Goal: Task Accomplishment & Management: Complete application form

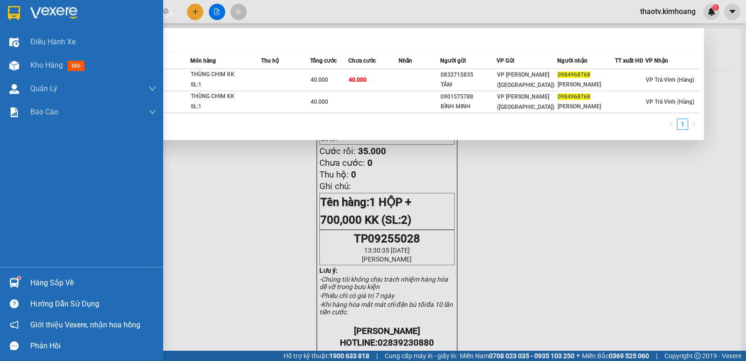
drag, startPoint x: 98, startPoint y: 12, endPoint x: 0, endPoint y: 7, distance: 98.1
click at [0, 9] on section "Kết quả [PERSON_NAME] ( 2 ) Bộ lọc Mã ĐH Trạng thái Món hàng Thu hộ Tổng [PERSO…" at bounding box center [373, 180] width 746 height 361
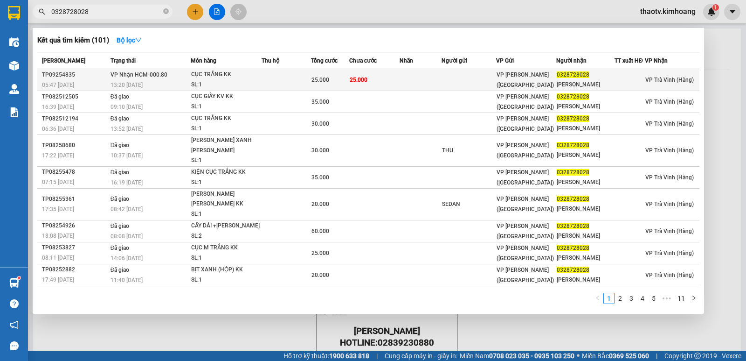
type input "0328728028"
click at [235, 82] on div "SL: 1" at bounding box center [226, 85] width 70 height 10
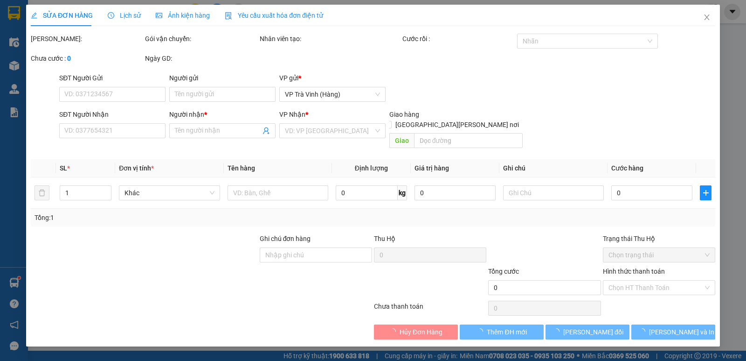
type input "0328728028"
type input "[PERSON_NAME]"
type input "25.000"
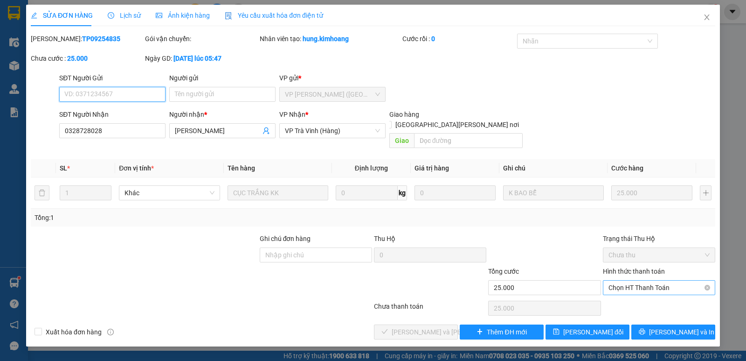
click at [635, 280] on span "Chọn HT Thanh Toán" at bounding box center [659, 287] width 101 height 14
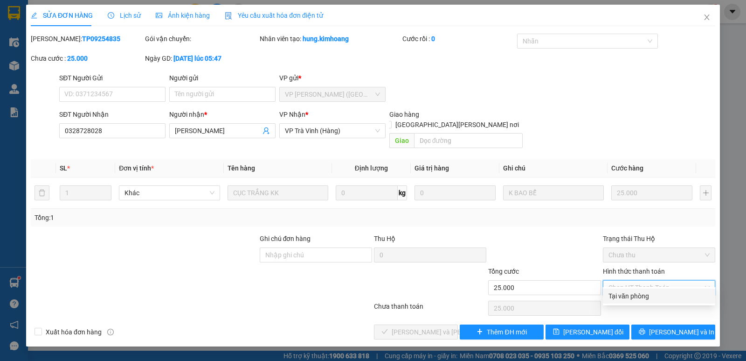
click at [636, 295] on div "Tại văn phòng" at bounding box center [659, 296] width 101 height 10
type input "0"
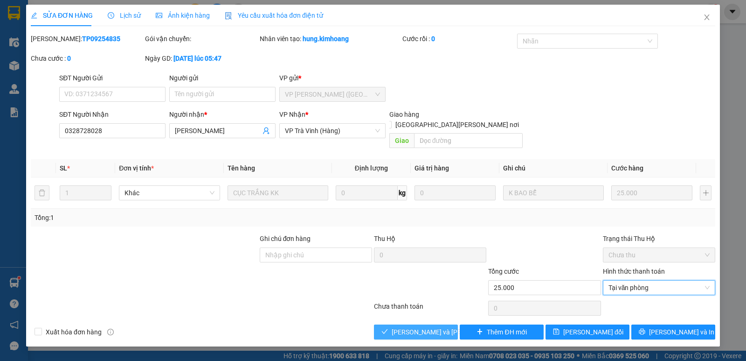
click at [410, 324] on button "[PERSON_NAME] và [PERSON_NAME] hàng" at bounding box center [416, 331] width 84 height 15
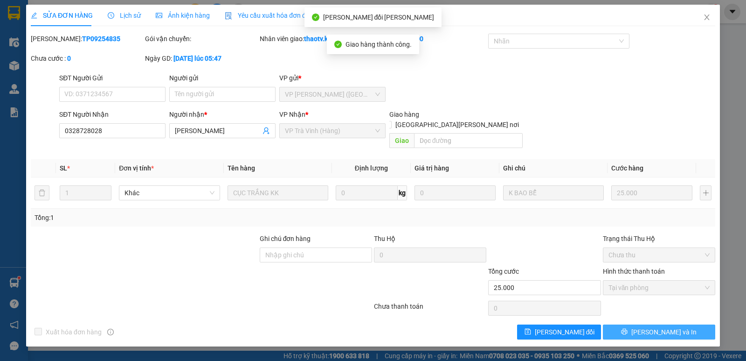
click at [673, 327] on span "[PERSON_NAME] và In" at bounding box center [664, 332] width 65 height 10
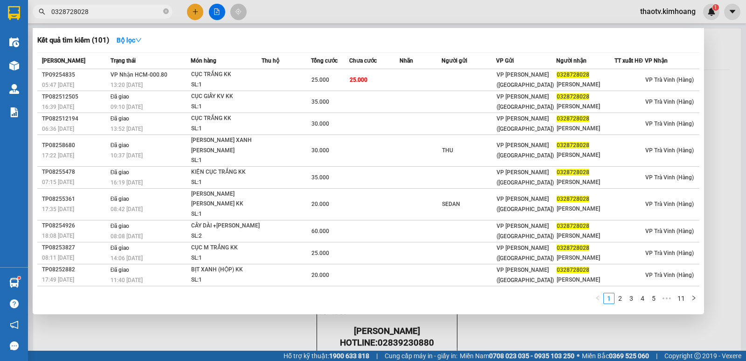
drag, startPoint x: 97, startPoint y: 12, endPoint x: 0, endPoint y: 14, distance: 96.6
click at [0, 21] on section "Kết quả [PERSON_NAME] ( 101 ) Bộ lọc Mã ĐH Trạng thái Món hàng Thu hộ Tổng [PER…" at bounding box center [373, 180] width 746 height 361
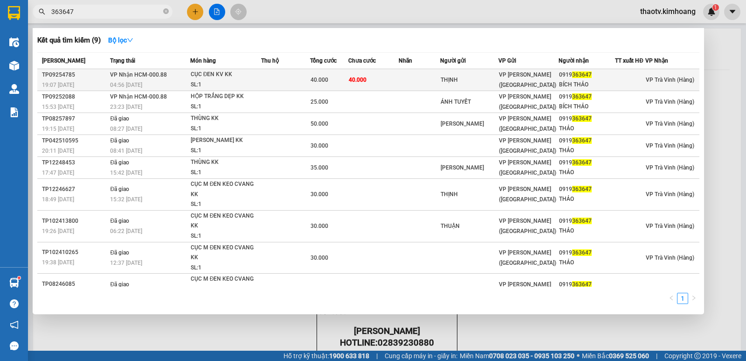
type input "363647"
click at [157, 81] on div "04:56 [DATE]" at bounding box center [149, 85] width 79 height 10
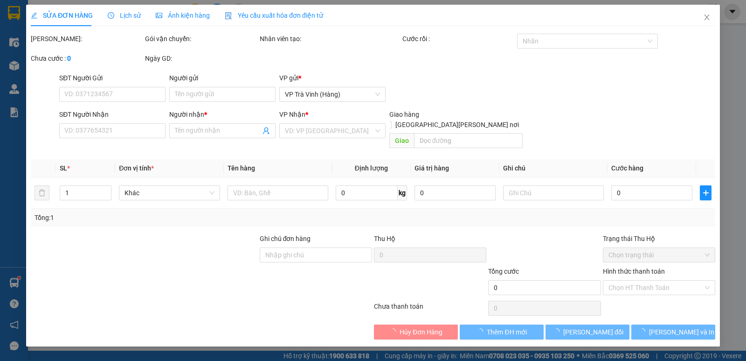
type input "THỊNH"
type input "0919363647"
type input "BÍCH THẢO"
type input "40.000"
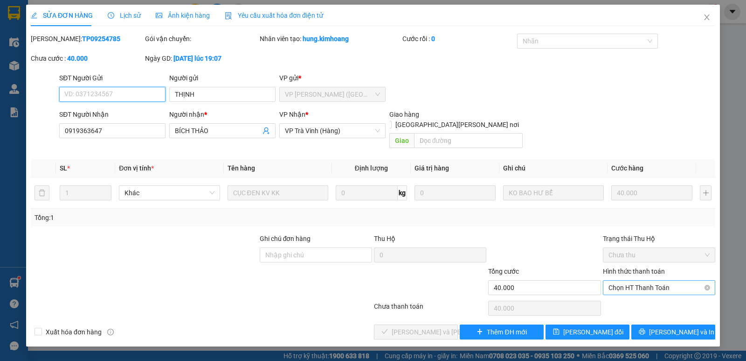
click at [628, 283] on span "Chọn HT Thanh Toán" at bounding box center [659, 287] width 101 height 14
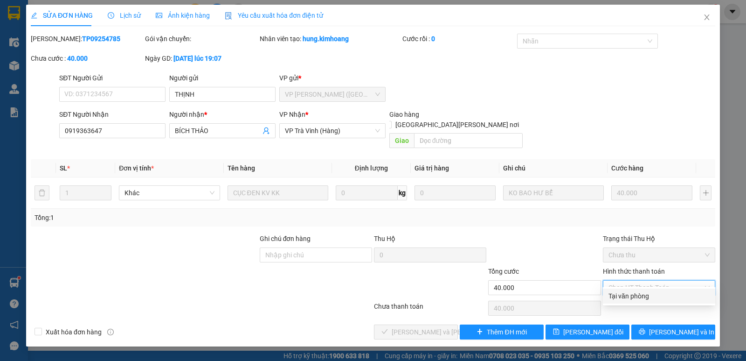
click at [623, 297] on div "Tại văn phòng" at bounding box center [659, 296] width 101 height 10
type input "0"
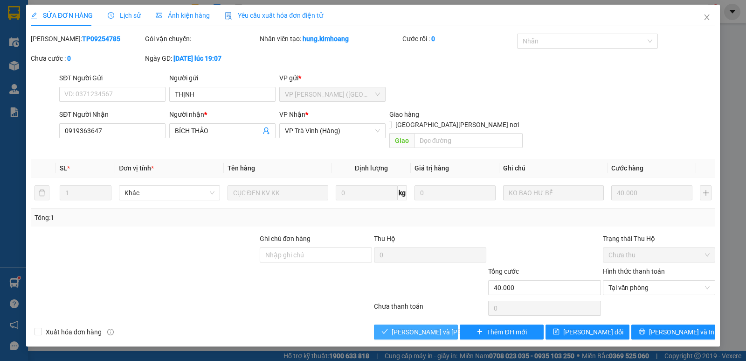
click at [419, 327] on span "[PERSON_NAME] và [PERSON_NAME] hàng" at bounding box center [455, 332] width 126 height 10
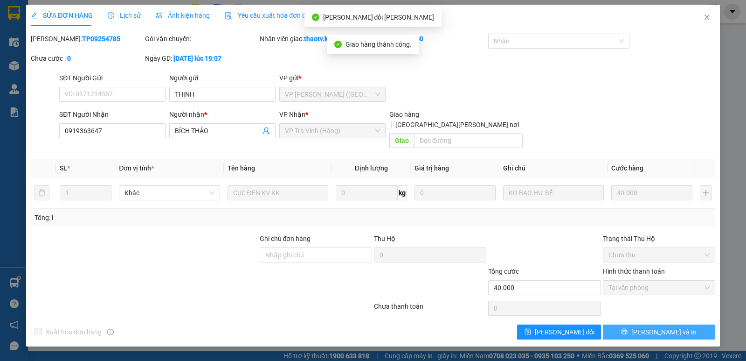
click at [663, 327] on span "[PERSON_NAME] và In" at bounding box center [664, 332] width 65 height 10
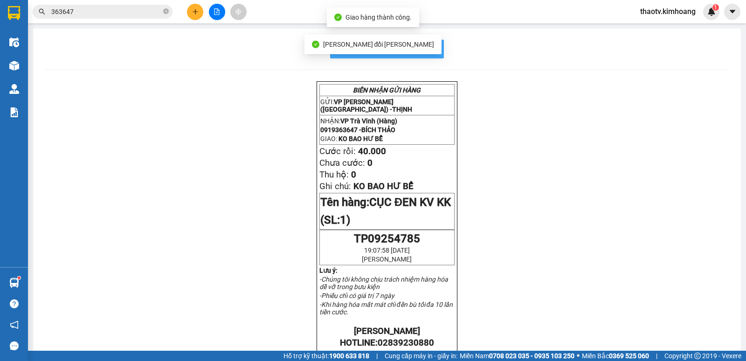
click at [433, 49] on span "In mẫu biên lai tự cấu hình" at bounding box center [393, 49] width 88 height 12
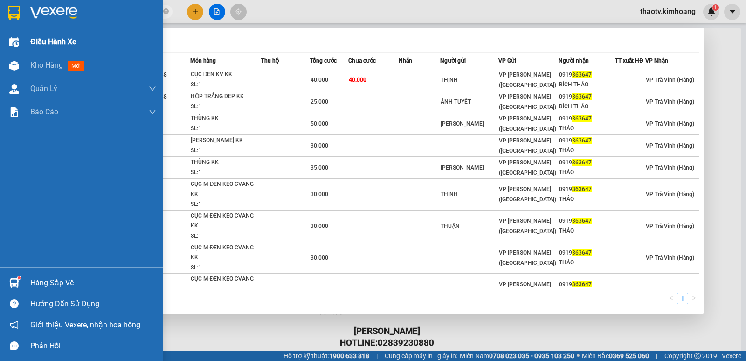
drag, startPoint x: 91, startPoint y: 11, endPoint x: 0, endPoint y: 40, distance: 95.5
click at [0, 40] on section "Kết quả [PERSON_NAME] ( 9 ) Bộ lọc Mã ĐH Trạng thái Món hàng Thu hộ Tổng [PERSO…" at bounding box center [373, 180] width 746 height 361
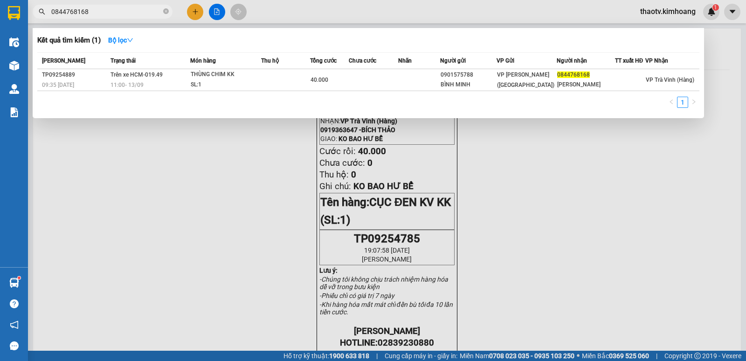
drag, startPoint x: 98, startPoint y: 12, endPoint x: 0, endPoint y: 26, distance: 98.5
click at [0, 26] on section "Kết quả [PERSON_NAME] ( 1 ) Bộ lọc Mã ĐH Trạng thái Món hàng Thu hộ Tổng [PERSO…" at bounding box center [373, 180] width 746 height 361
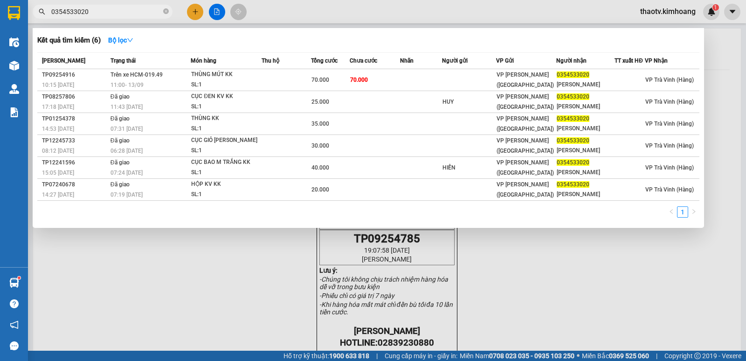
drag, startPoint x: 94, startPoint y: 9, endPoint x: 0, endPoint y: 8, distance: 93.8
click at [0, 8] on section "Kết quả [PERSON_NAME] ( 6 ) Bộ lọc Mã ĐH Trạng thái Món hàng Thu hộ Tổng [PERSO…" at bounding box center [373, 180] width 746 height 361
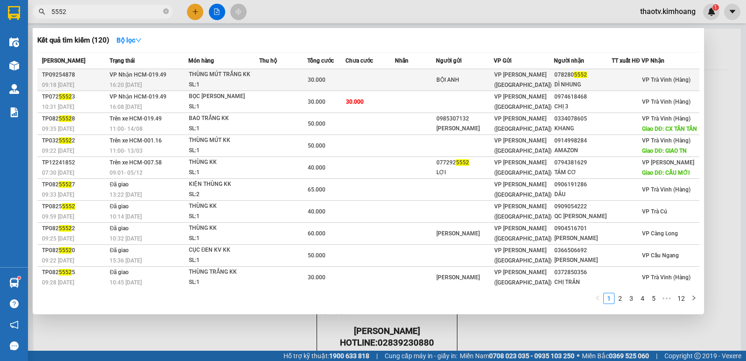
type input "5552"
click at [232, 77] on div "THÙNG MÚT TRẮNG KK" at bounding box center [224, 75] width 70 height 10
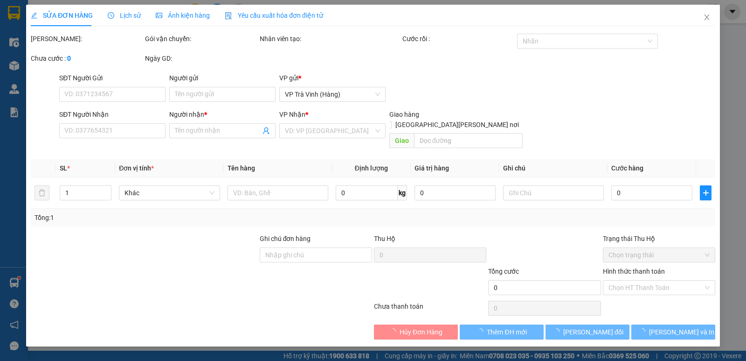
type input "BỘI ANH"
type input "0782805552"
type input "DÌ NHUNG"
type input "30.000"
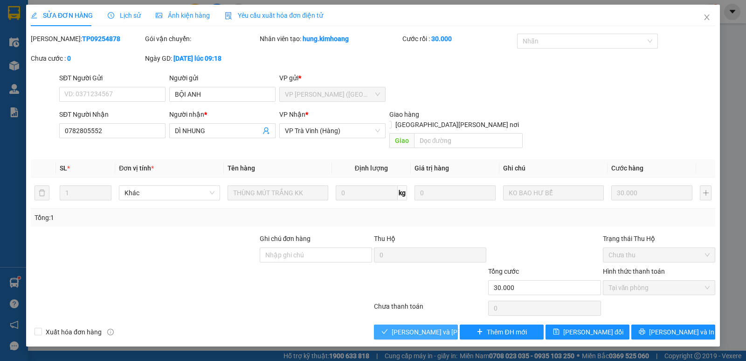
click at [435, 327] on span "[PERSON_NAME] và [PERSON_NAME] hàng" at bounding box center [455, 332] width 126 height 10
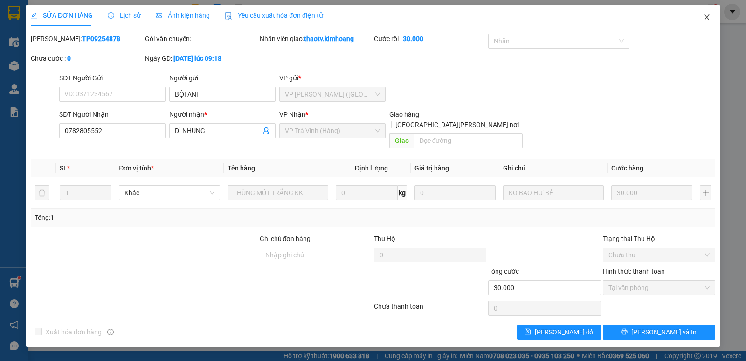
click at [713, 17] on span "Close" at bounding box center [707, 18] width 26 height 26
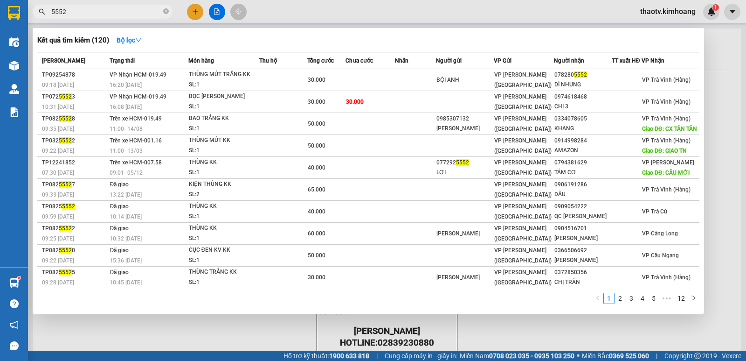
drag, startPoint x: 78, startPoint y: 12, endPoint x: 0, endPoint y: 7, distance: 78.5
click at [0, 7] on section "Kết quả [PERSON_NAME] ( 120 ) Bộ lọc Mã ĐH Trạng thái Món hàng Thu hộ Tổng [PER…" at bounding box center [373, 180] width 746 height 361
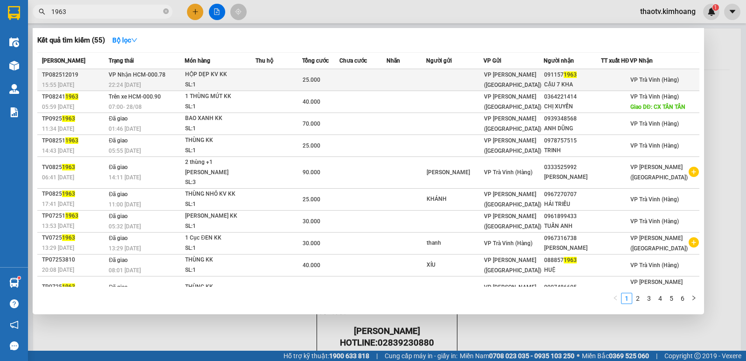
type input "1963"
click at [211, 79] on div "HỘP DẸP KV KK" at bounding box center [220, 75] width 70 height 10
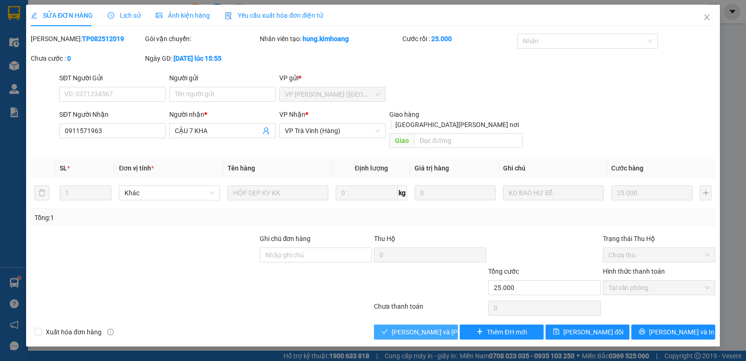
click at [413, 327] on span "[PERSON_NAME] và [PERSON_NAME] hàng" at bounding box center [455, 332] width 126 height 10
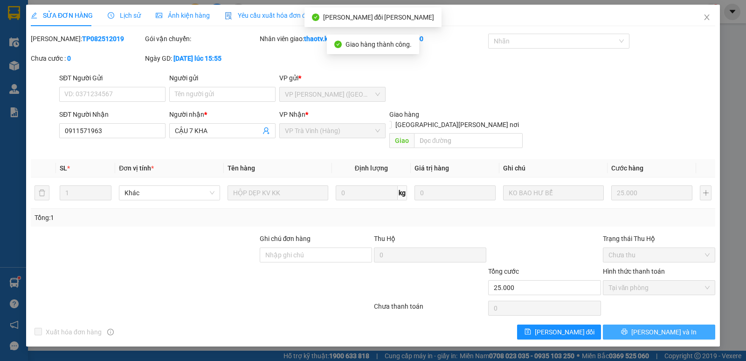
click at [670, 327] on span "[PERSON_NAME] và In" at bounding box center [664, 332] width 65 height 10
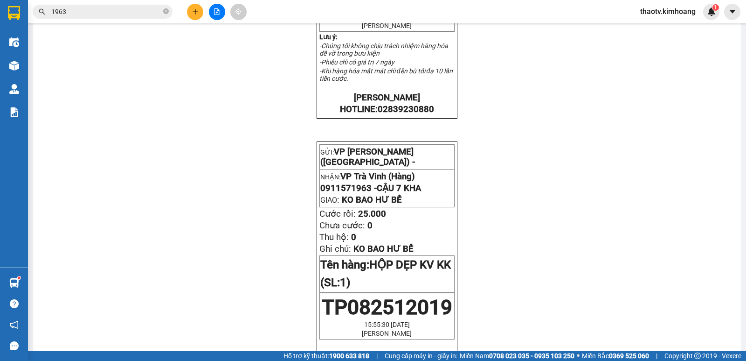
scroll to position [307, 0]
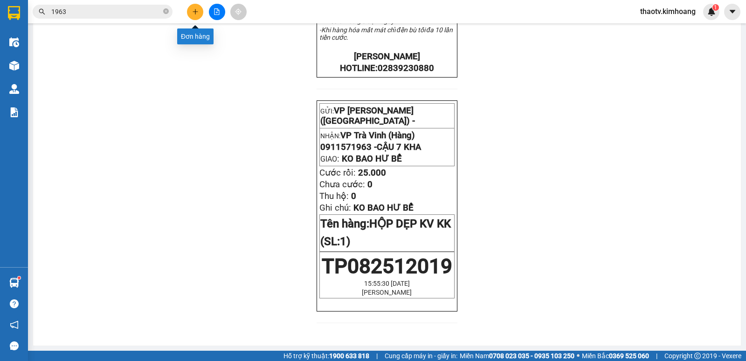
click at [188, 14] on button at bounding box center [195, 12] width 16 height 16
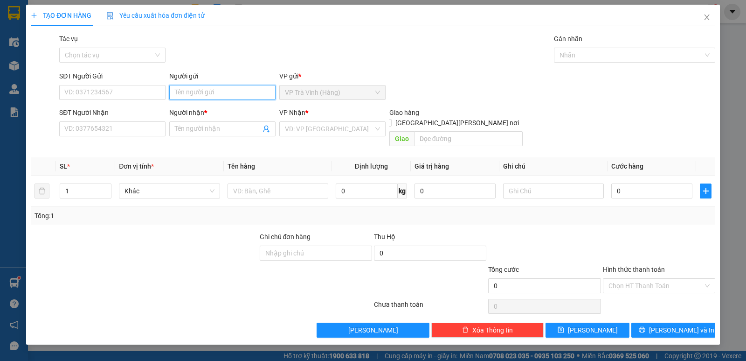
click at [202, 92] on input "Người gửi" at bounding box center [222, 92] width 106 height 15
type input "LOAN"
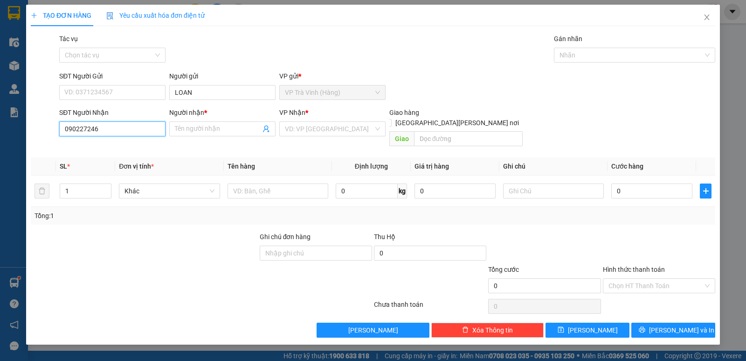
click at [108, 130] on input "090227246" at bounding box center [112, 128] width 106 height 15
click at [109, 130] on input "090227246" at bounding box center [112, 128] width 106 height 15
click at [121, 130] on input "090227246" at bounding box center [112, 128] width 106 height 15
type input "090227246"
click at [209, 128] on input "Người nhận *" at bounding box center [218, 129] width 86 height 10
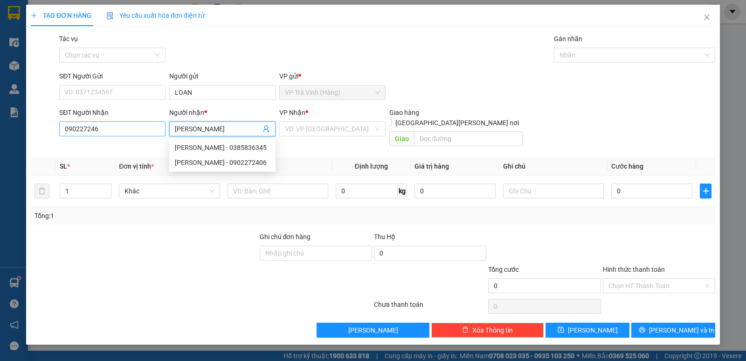
type input "[PERSON_NAME]"
click at [100, 129] on input "090227246" at bounding box center [112, 128] width 106 height 15
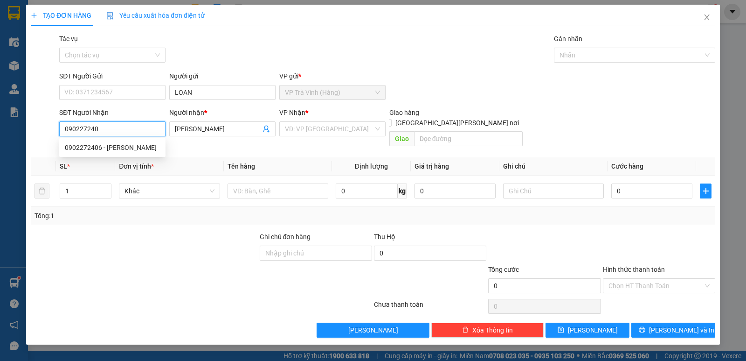
type input "0902272406"
click at [114, 151] on div "0902272406 - [PERSON_NAME]" at bounding box center [112, 147] width 95 height 10
type input "30.000"
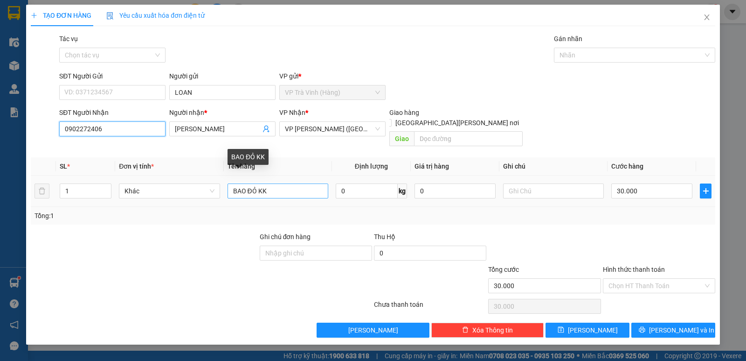
type input "0902272406"
drag, startPoint x: 280, startPoint y: 182, endPoint x: 17, endPoint y: 194, distance: 263.9
click at [18, 194] on div "TẠO ĐƠN HÀNG Yêu cầu xuất [PERSON_NAME] điện tử Transit Pickup Surcharge Ids Tr…" at bounding box center [373, 180] width 746 height 361
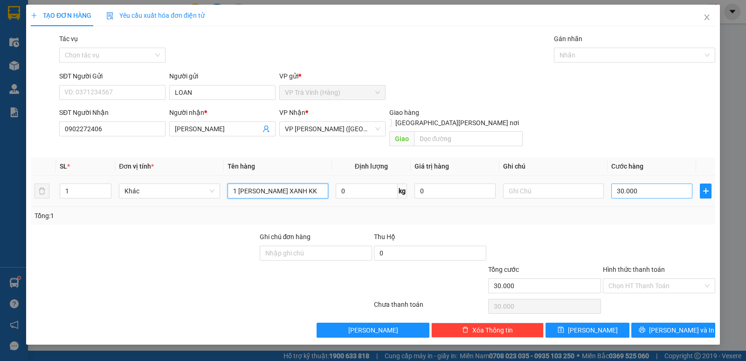
type input "1 [PERSON_NAME] XANH KK"
click at [645, 183] on input "30.000" at bounding box center [652, 190] width 81 height 15
type input "4"
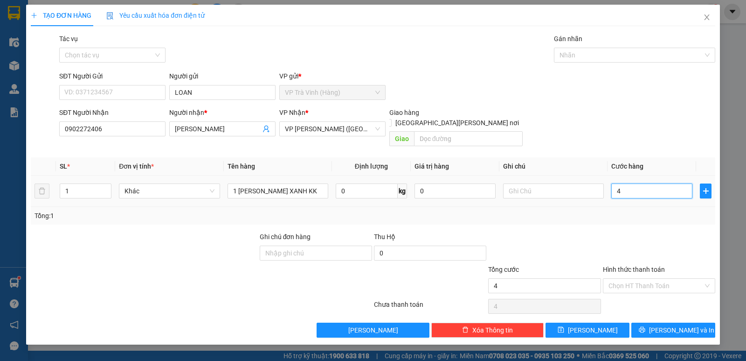
type input "40"
type input "40.000"
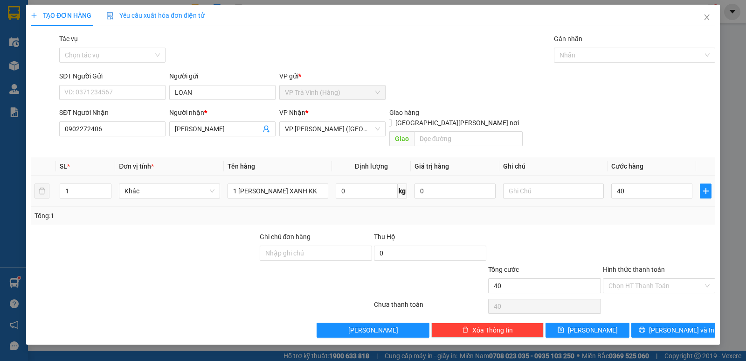
type input "40.000"
click at [635, 231] on div at bounding box center [659, 247] width 114 height 33
click at [649, 279] on input "Hình thức thanh toán" at bounding box center [656, 286] width 95 height 14
click at [642, 295] on div "Tại văn phòng" at bounding box center [659, 294] width 101 height 10
type input "0"
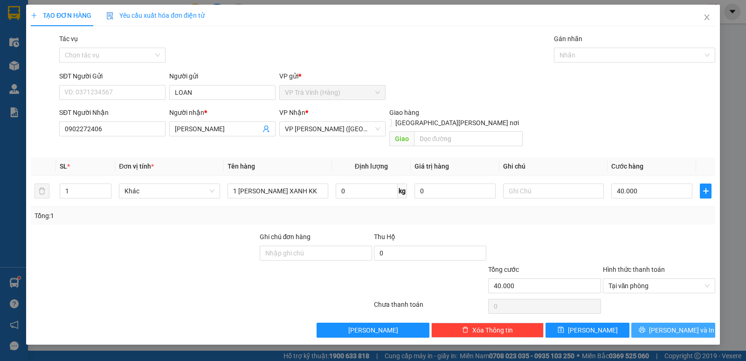
click at [678, 325] on span "[PERSON_NAME] và In" at bounding box center [681, 330] width 65 height 10
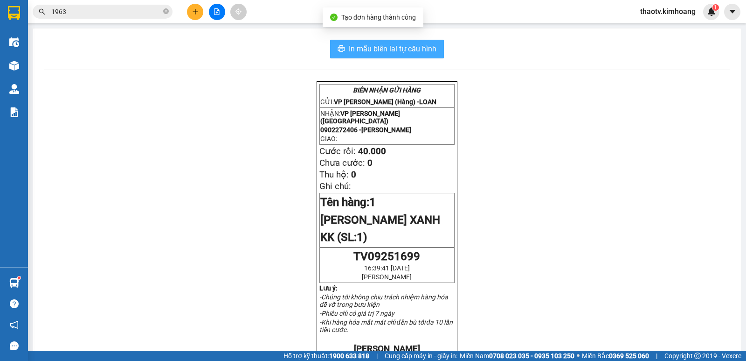
click at [384, 47] on span "In mẫu biên lai tự cấu hình" at bounding box center [393, 49] width 88 height 12
